Goal: Information Seeking & Learning: Learn about a topic

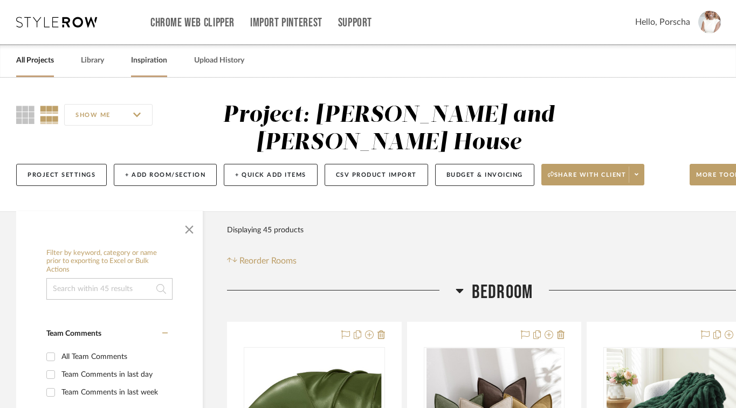
click at [153, 59] on link "Inspiration" at bounding box center [149, 60] width 36 height 15
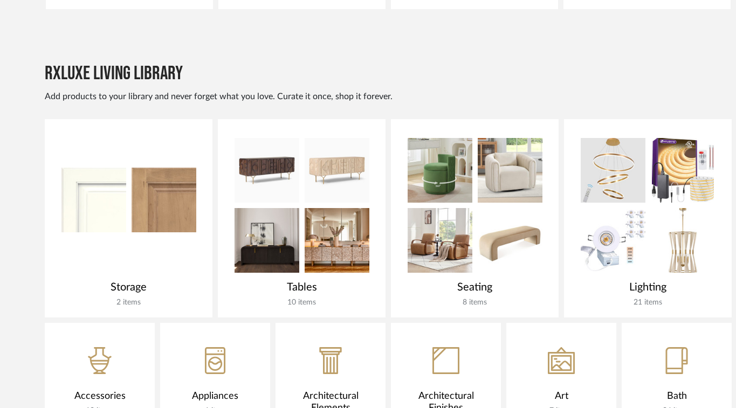
scroll to position [614, 0]
click at [241, 287] on div "Tables" at bounding box center [302, 286] width 146 height 13
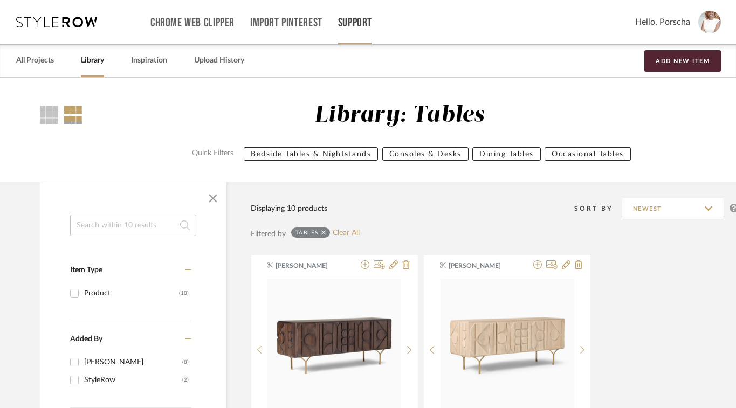
click at [351, 24] on link "Support" at bounding box center [355, 22] width 34 height 9
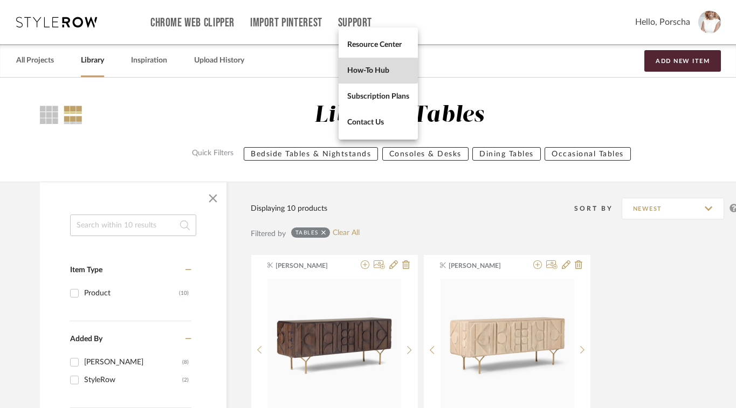
click at [361, 66] on span "How-To Hub" at bounding box center [378, 70] width 62 height 9
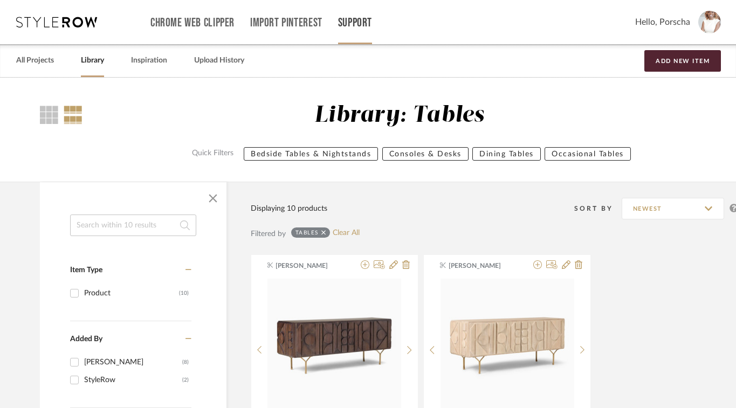
click at [361, 25] on link "Support" at bounding box center [355, 22] width 34 height 9
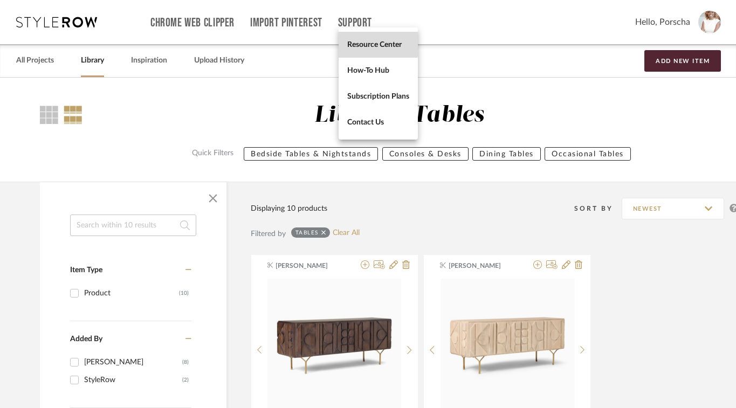
click at [370, 44] on span "Resource Center" at bounding box center [378, 44] width 62 height 9
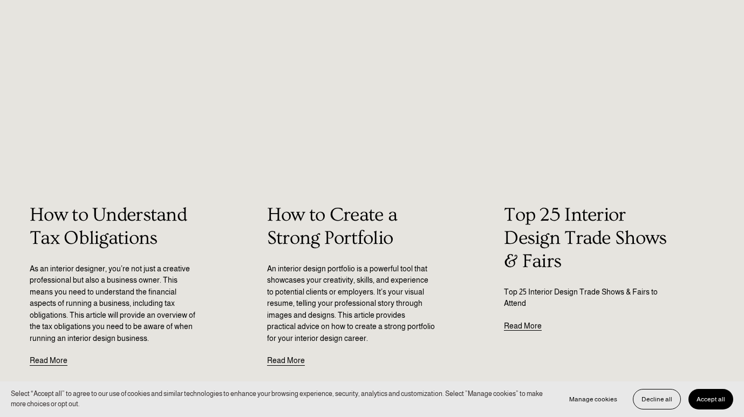
scroll to position [1398, 0]
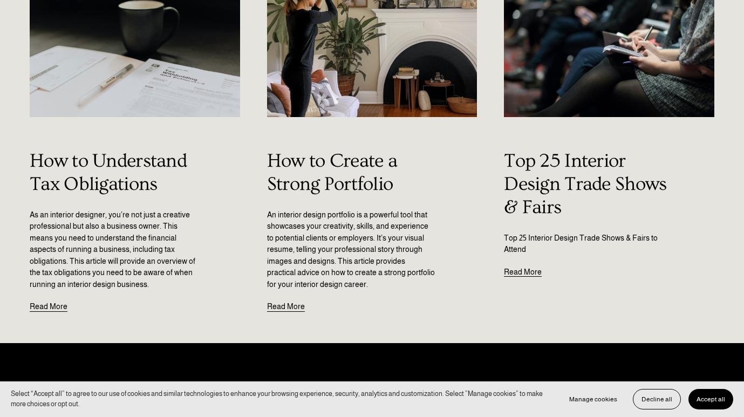
click at [519, 273] on link "Read More" at bounding box center [523, 267] width 38 height 23
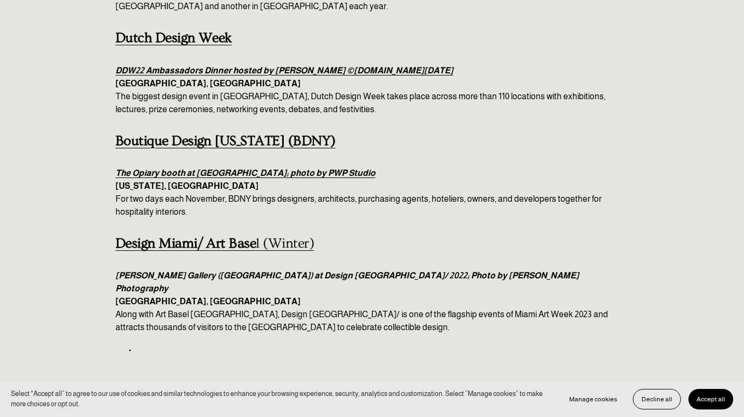
scroll to position [2672, 0]
